Goal: Use online tool/utility: Utilize a website feature to perform a specific function

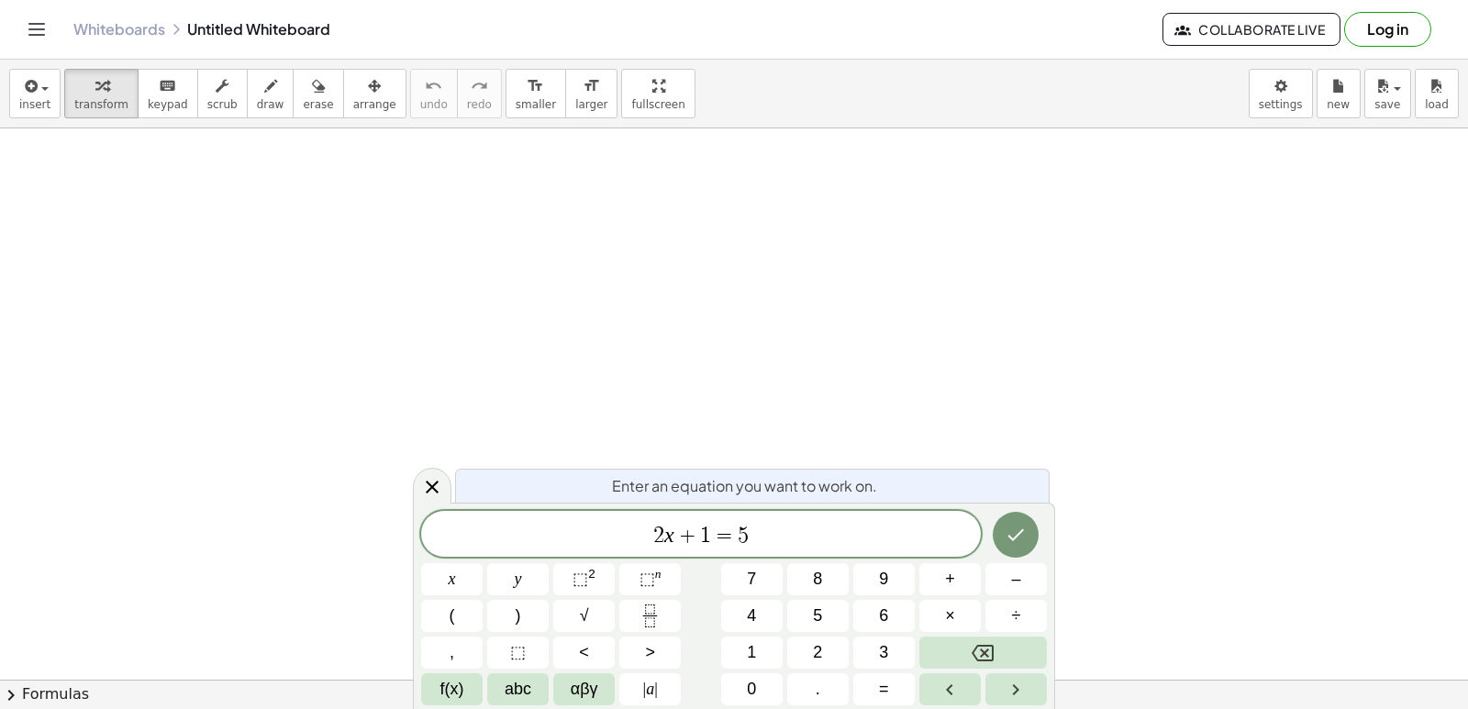
click at [1275, 101] on body "Graspable Math Activities Get Started Activity Bank Assigned Work Classes White…" at bounding box center [734, 354] width 1468 height 709
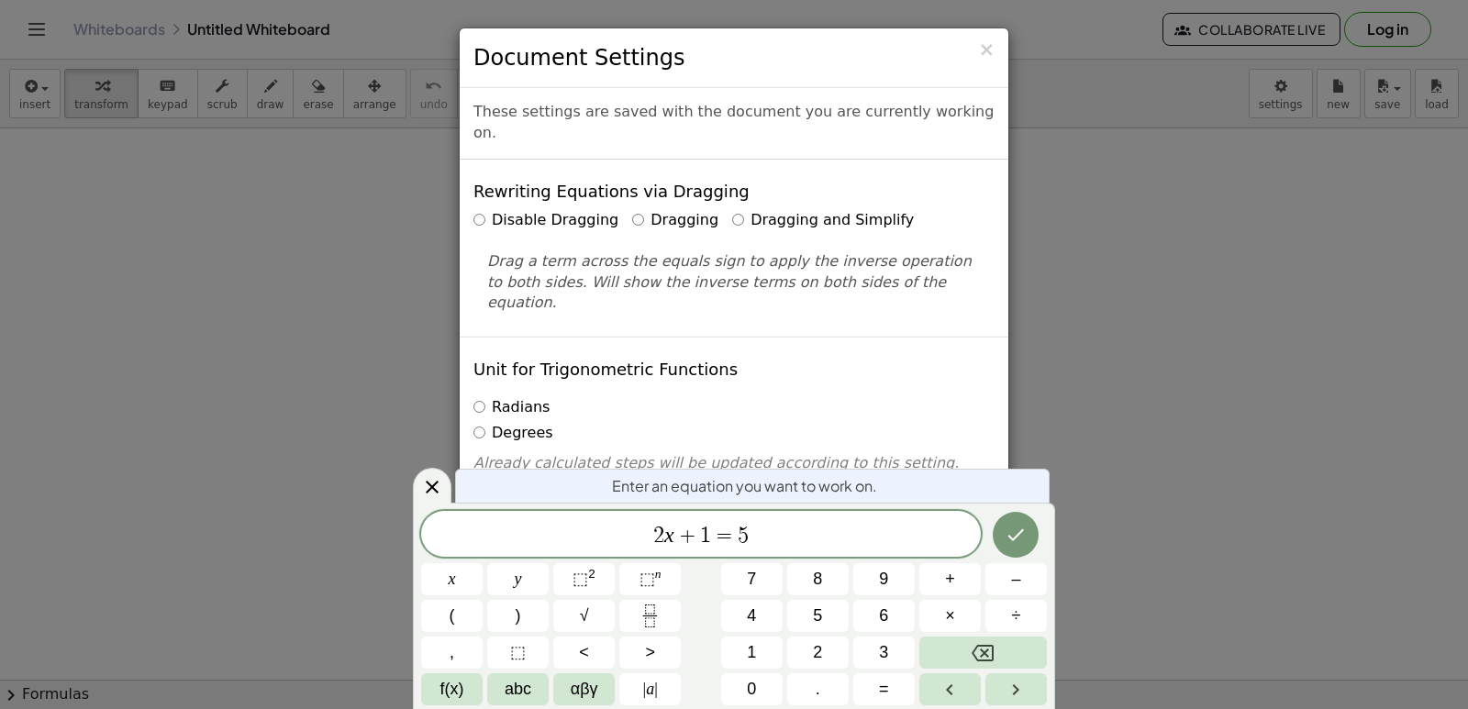
click at [778, 210] on label "Dragging and Simplify" at bounding box center [823, 220] width 182 height 21
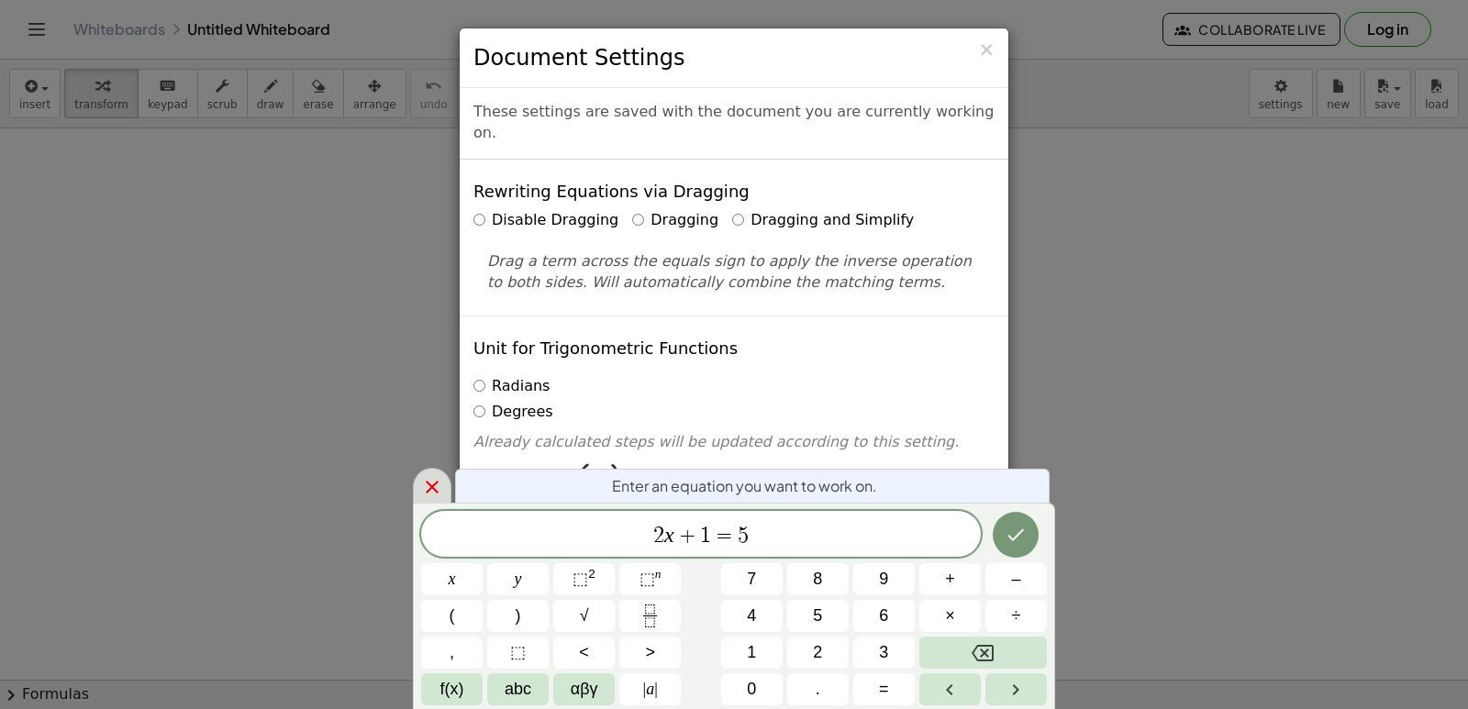
click at [434, 489] on icon at bounding box center [432, 487] width 13 height 13
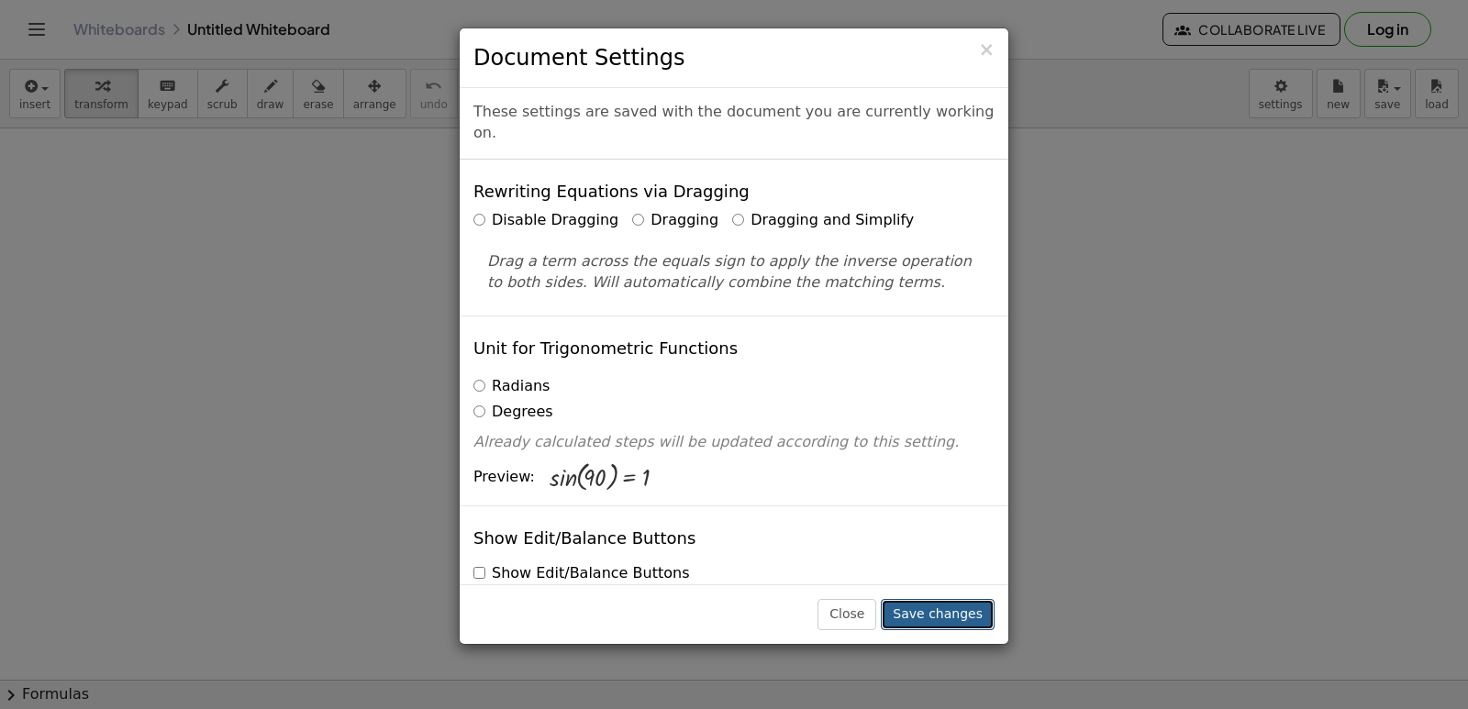
click at [959, 619] on button "Save changes" at bounding box center [938, 614] width 114 height 31
